Goal: Task Accomplishment & Management: Use online tool/utility

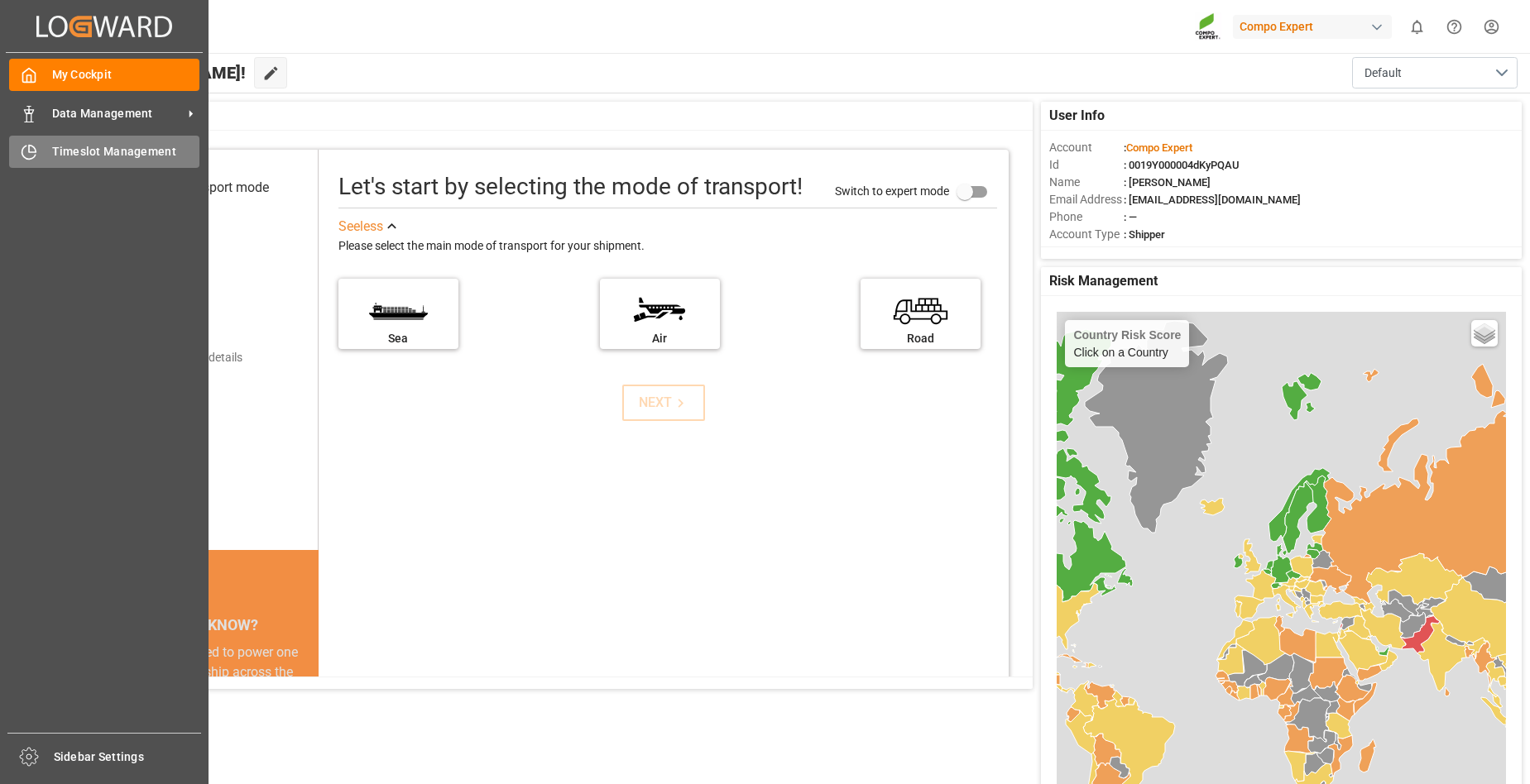
click at [34, 158] on icon at bounding box center [29, 152] width 17 height 17
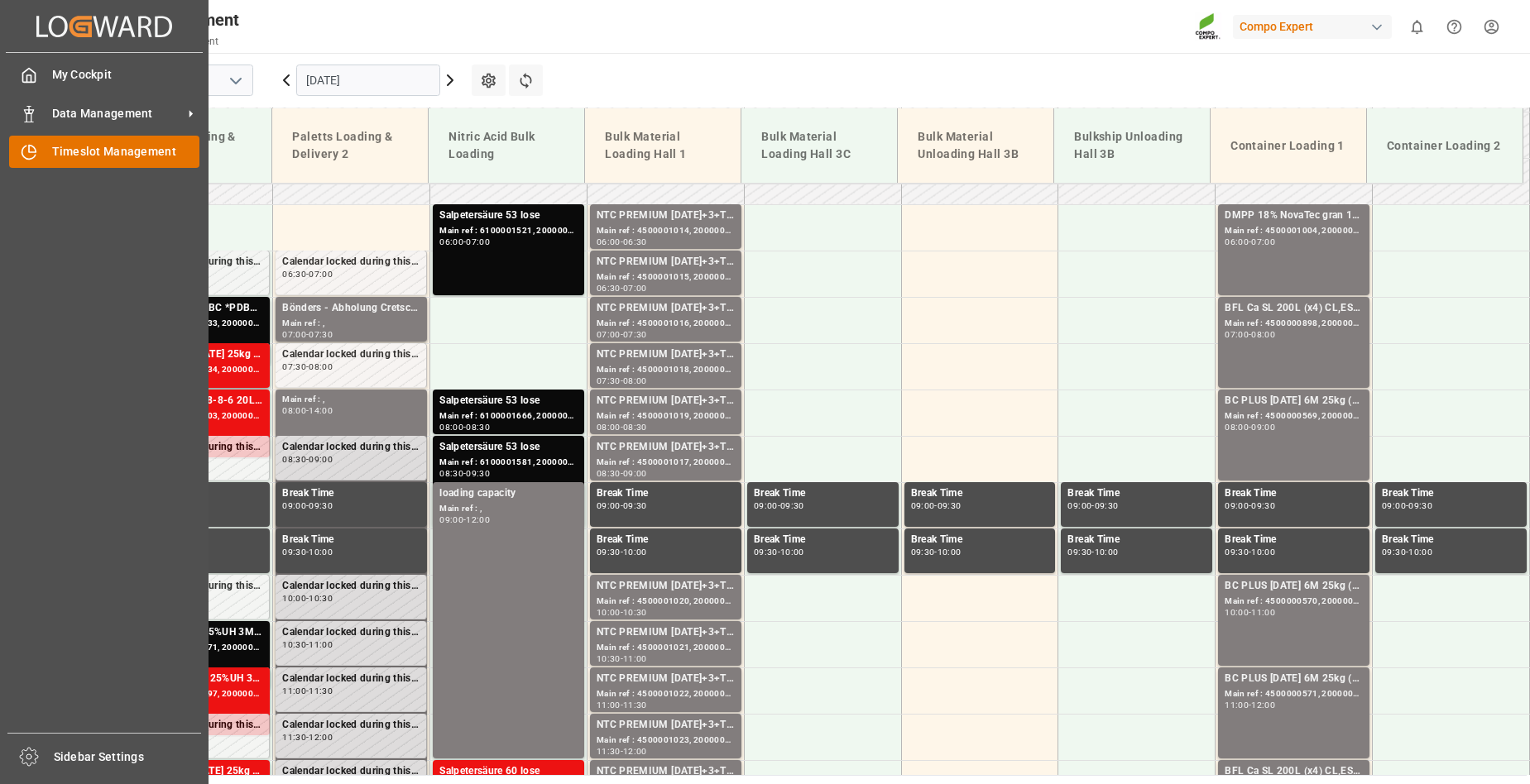
scroll to position [563, 0]
